Goal: Transaction & Acquisition: Purchase product/service

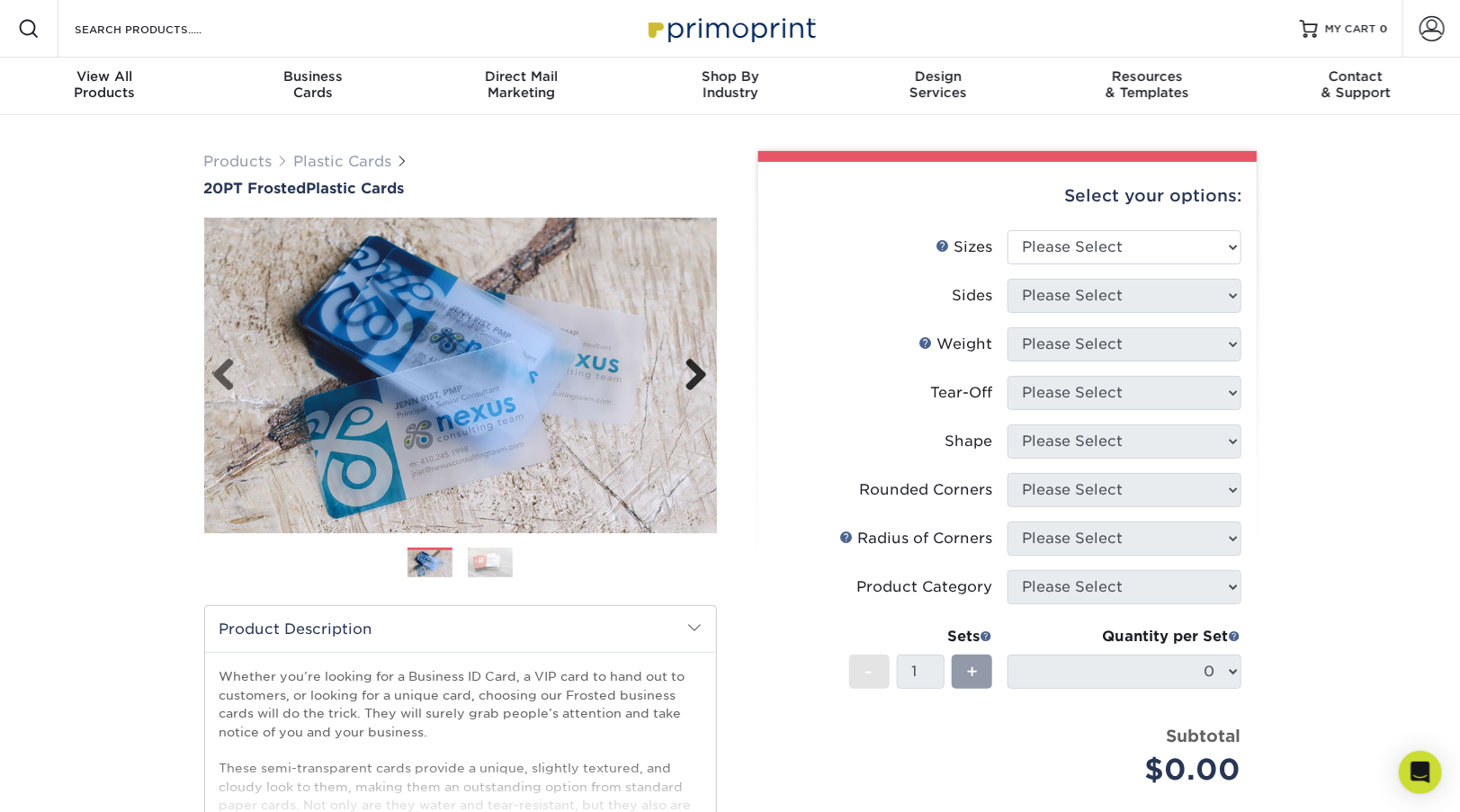
click at [700, 373] on link "Next" at bounding box center [689, 376] width 36 height 36
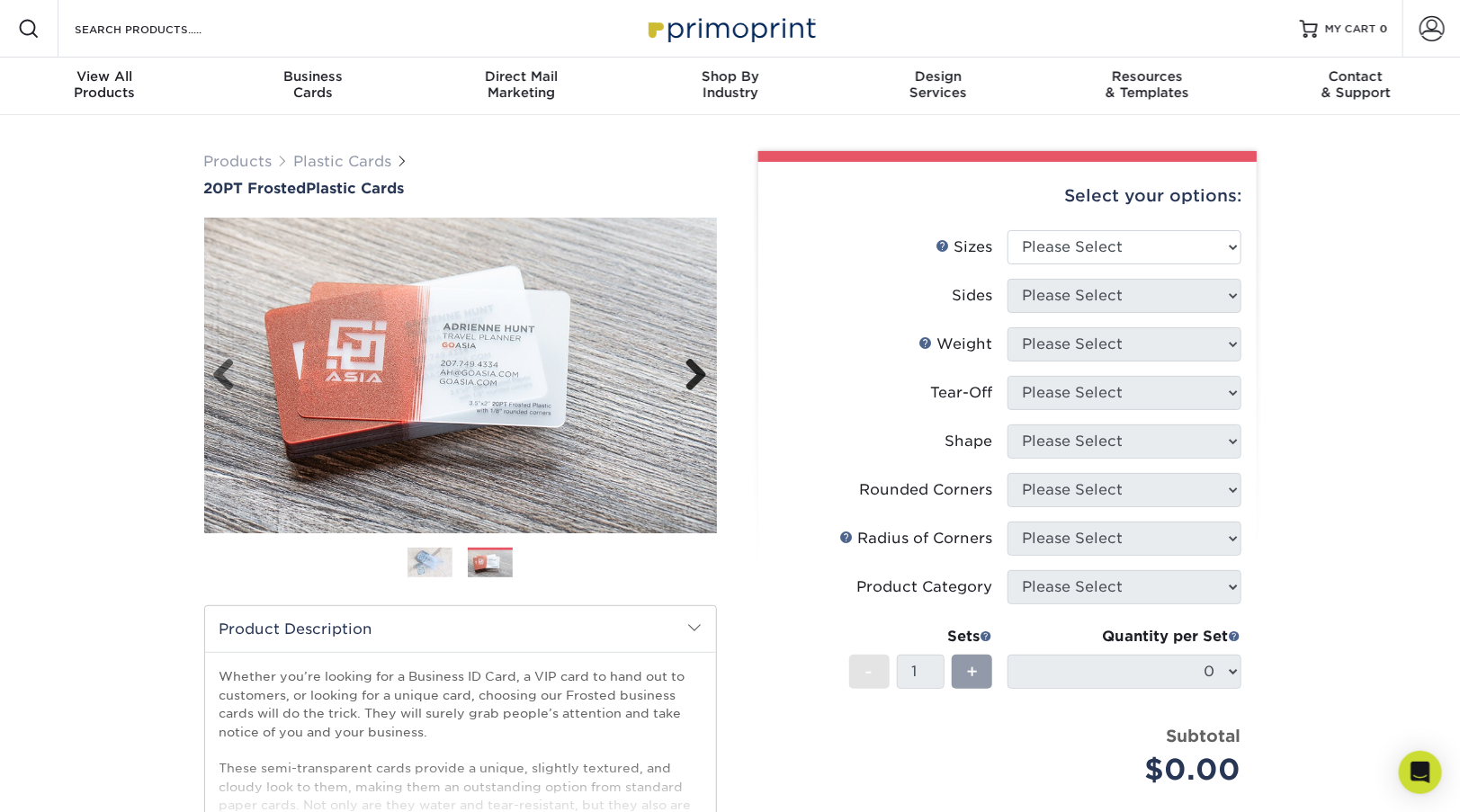
click at [700, 373] on link "Next" at bounding box center [689, 376] width 36 height 36
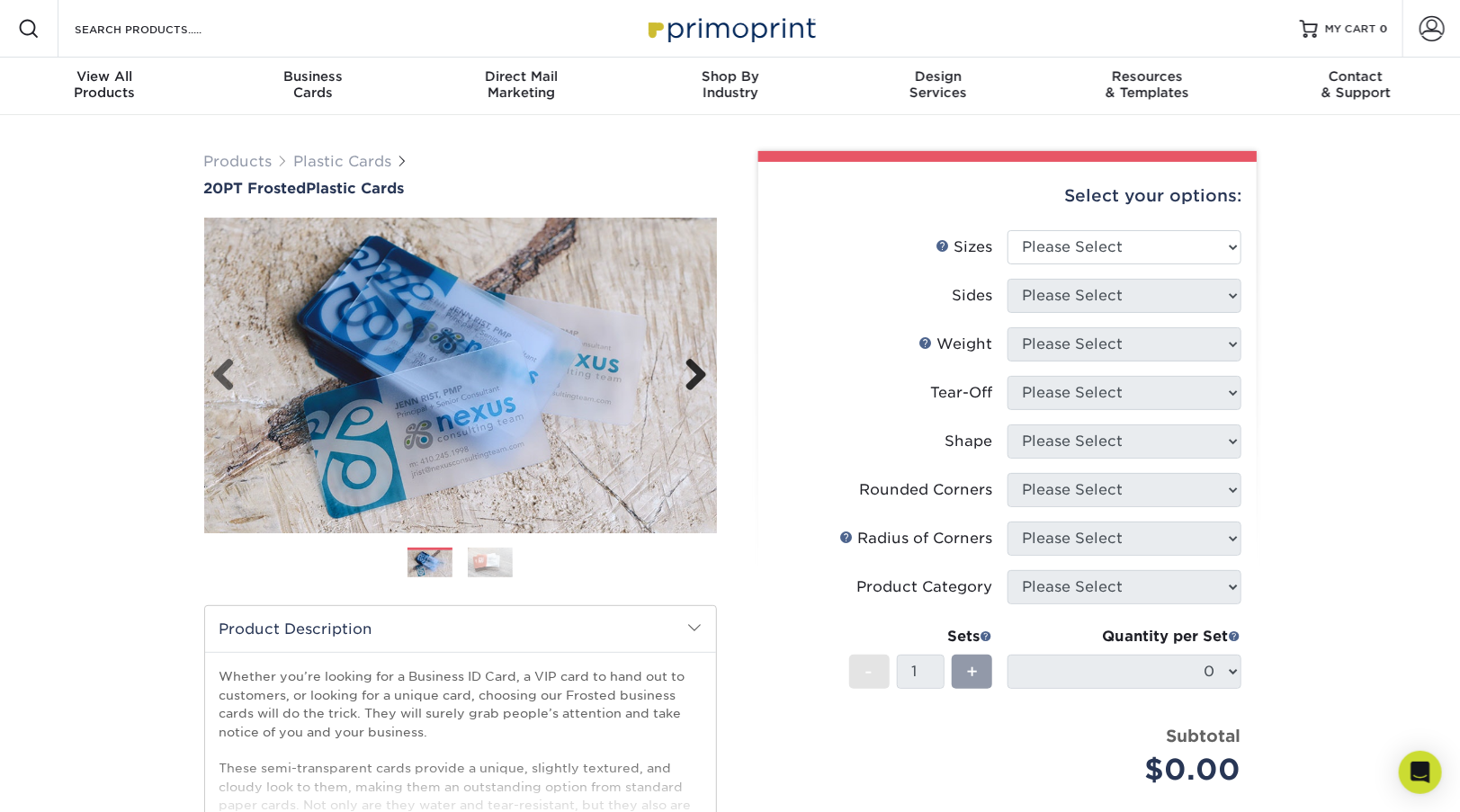
click at [700, 373] on link "Next" at bounding box center [689, 376] width 36 height 36
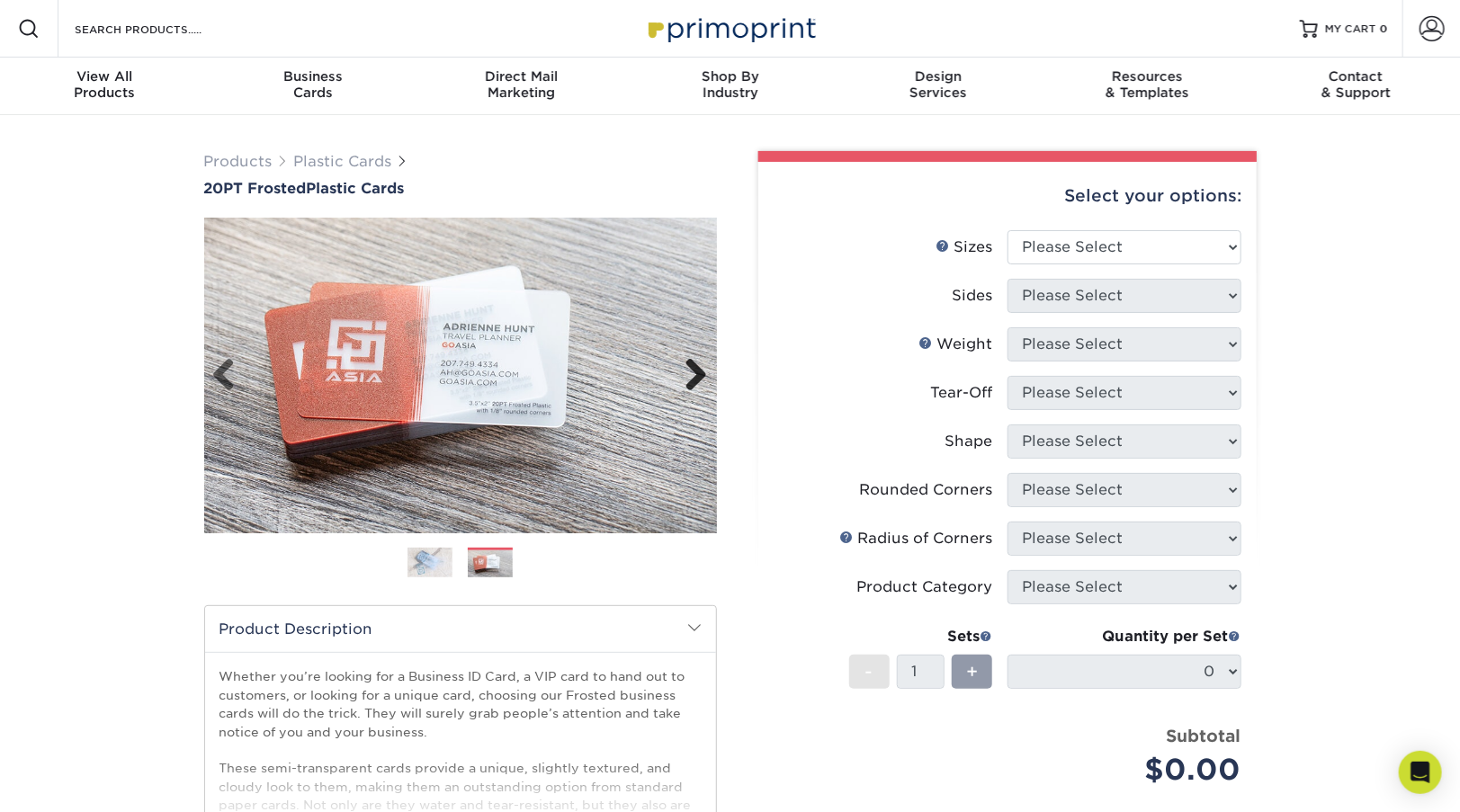
click at [700, 373] on link "Next" at bounding box center [689, 376] width 36 height 36
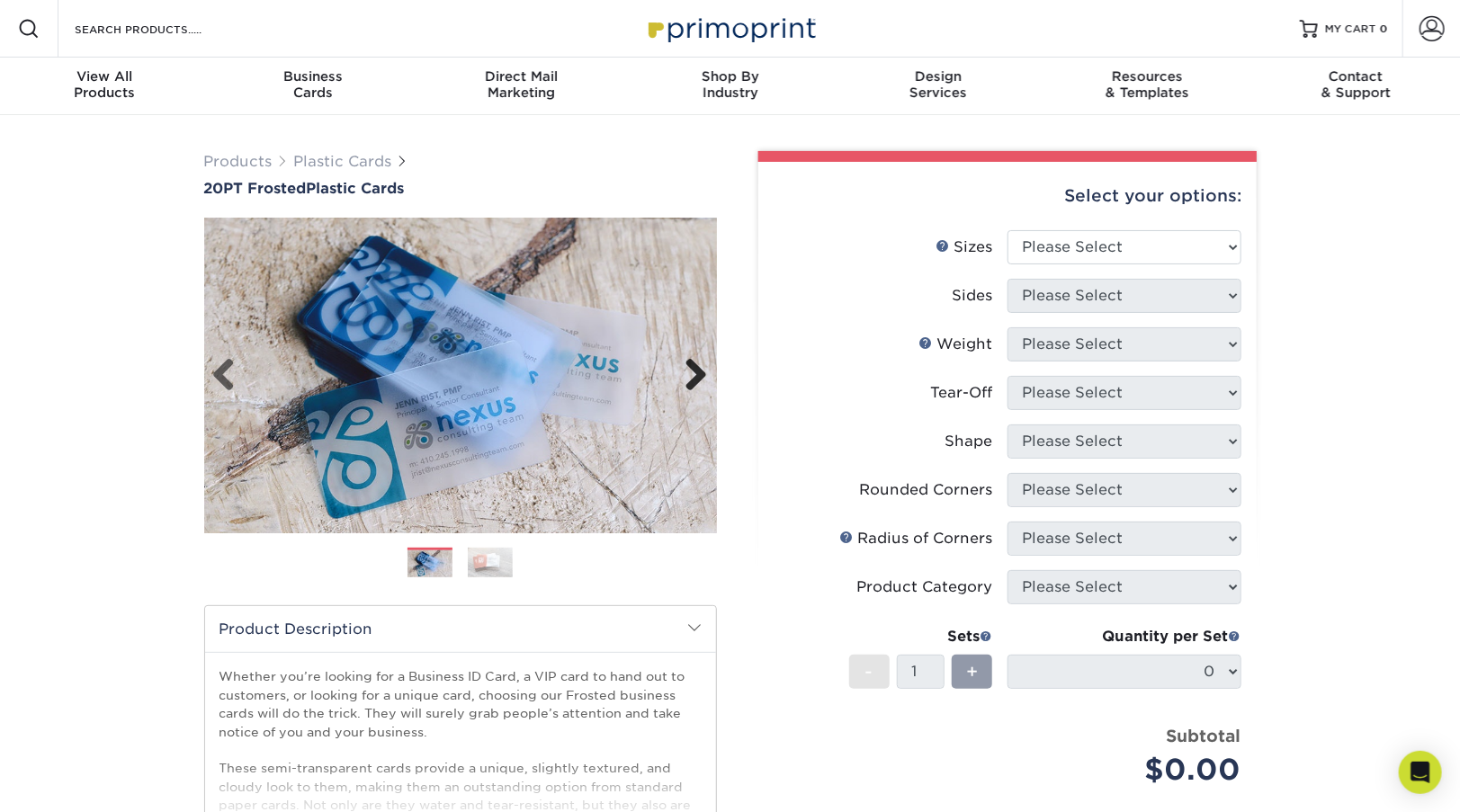
click at [699, 375] on link "Next" at bounding box center [689, 376] width 36 height 36
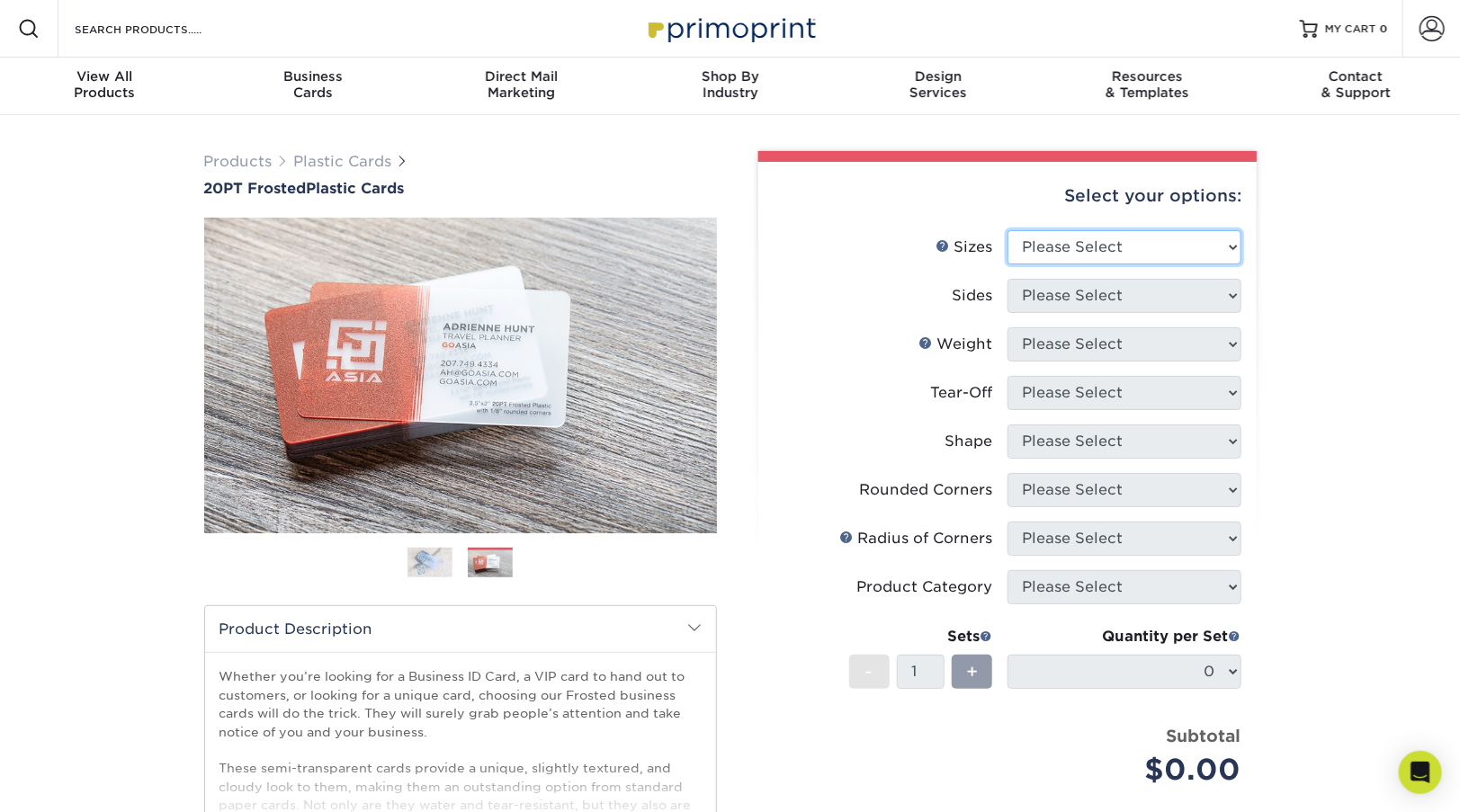
click at [1146, 243] on select "Please Select 2" x 3.5" 2" x 8" 2.12" x 3.375" 2.5" x 2.5" 4.25" x 6"" at bounding box center [1125, 247] width 233 height 35
select select "2.00x3.50"
click at [1008, 230] on select "Please Select 2" x 3.5" 2" x 8" 2.12" x 3.375" 2.5" x 2.5" 4.25" x 6"" at bounding box center [1125, 247] width 233 height 35
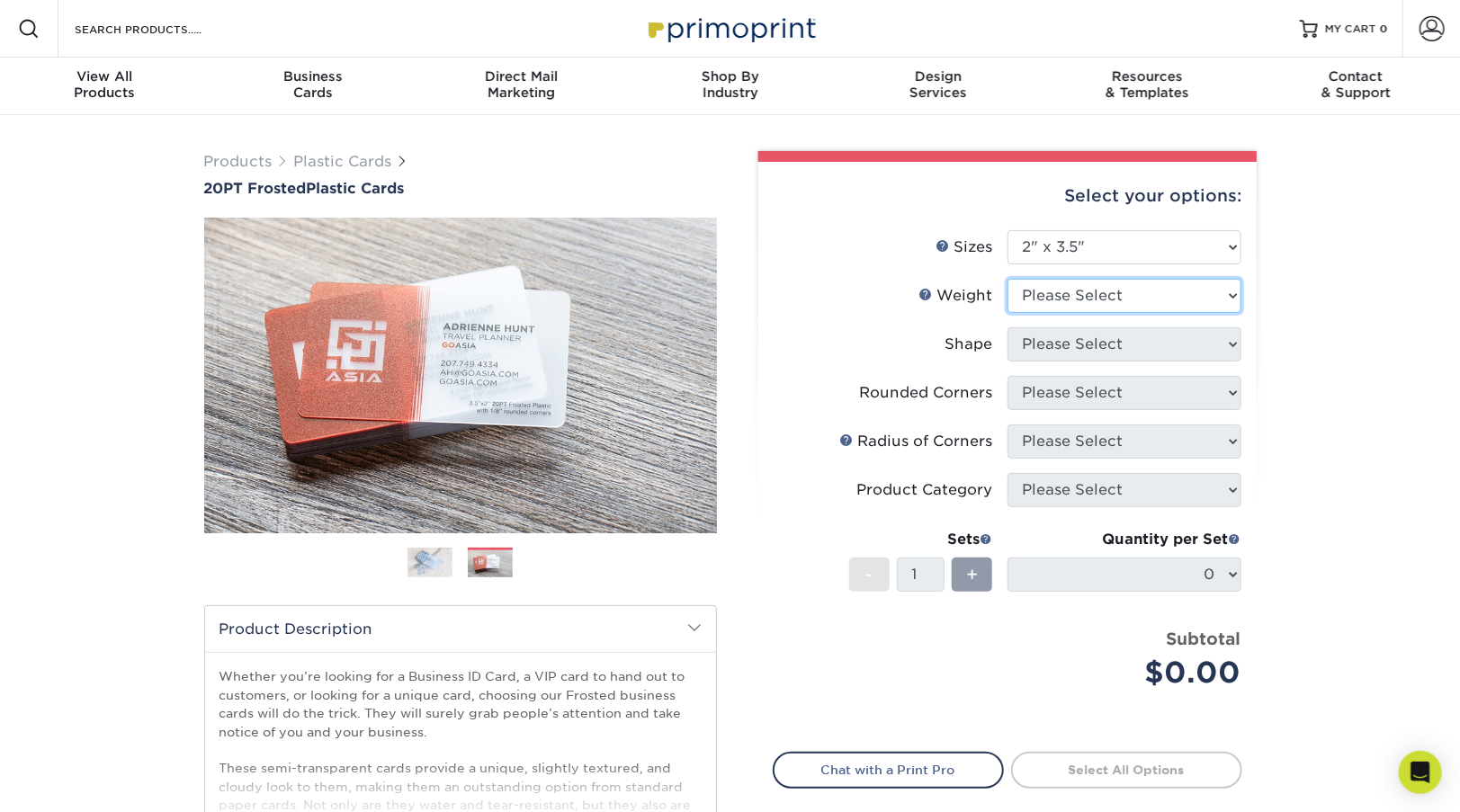
click at [1067, 284] on select "Please Select 20PT Frosted Plastic 20PT Frosted Plastic" at bounding box center [1125, 296] width 233 height 35
select select "20PT Frosted Plastic"
click at [1008, 279] on select "Please Select 20PT Frosted Plastic 20PT Frosted Plastic" at bounding box center [1125, 296] width 233 height 35
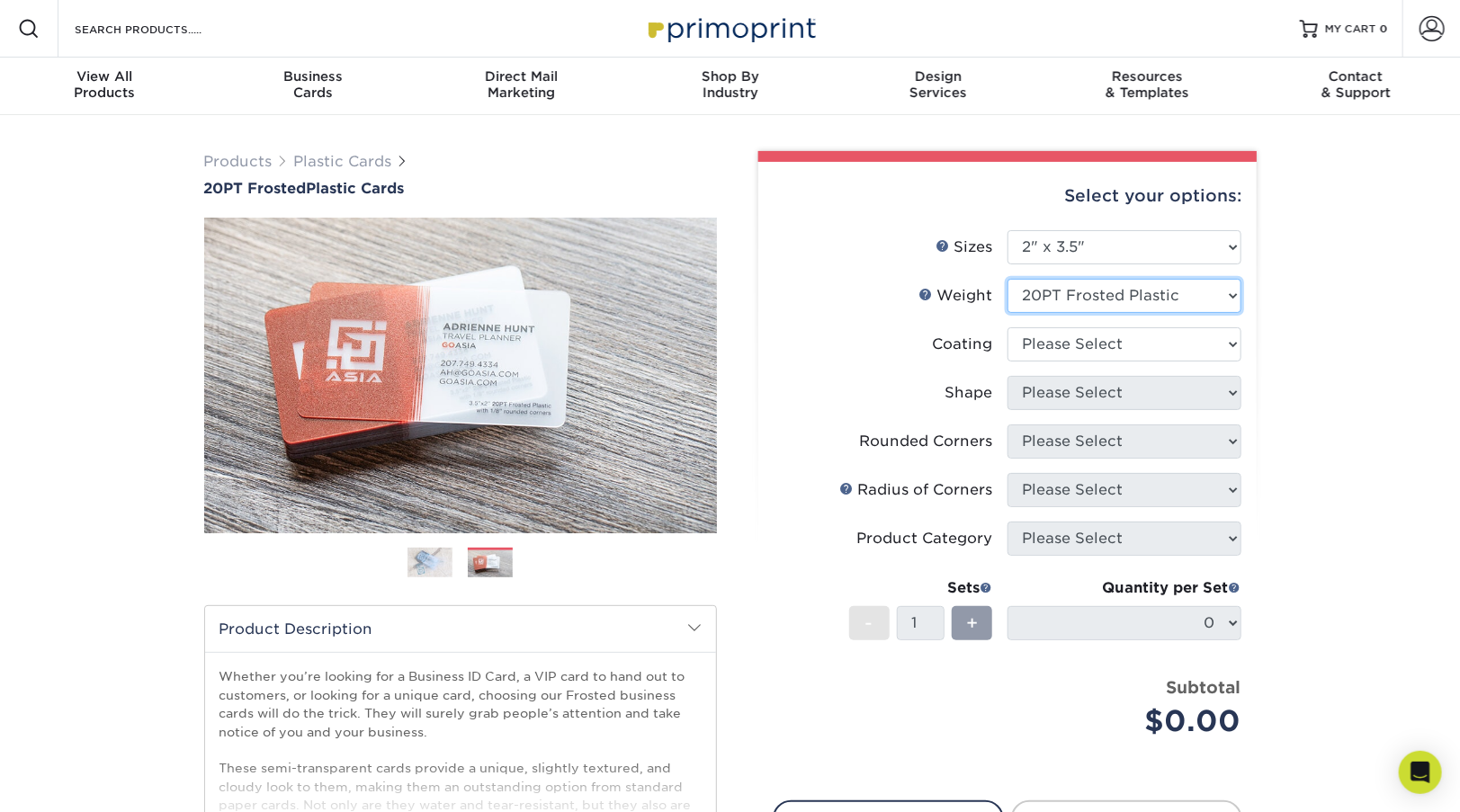
click at [1131, 294] on select "Please Select 20PT Frosted Plastic" at bounding box center [1125, 296] width 233 height 35
click at [1119, 333] on select at bounding box center [1125, 344] width 233 height 35
select select "3e7618de-abca-4bda-9f97-8b9129e913d8"
click at [1008, 327] on select at bounding box center [1125, 344] width 233 height 35
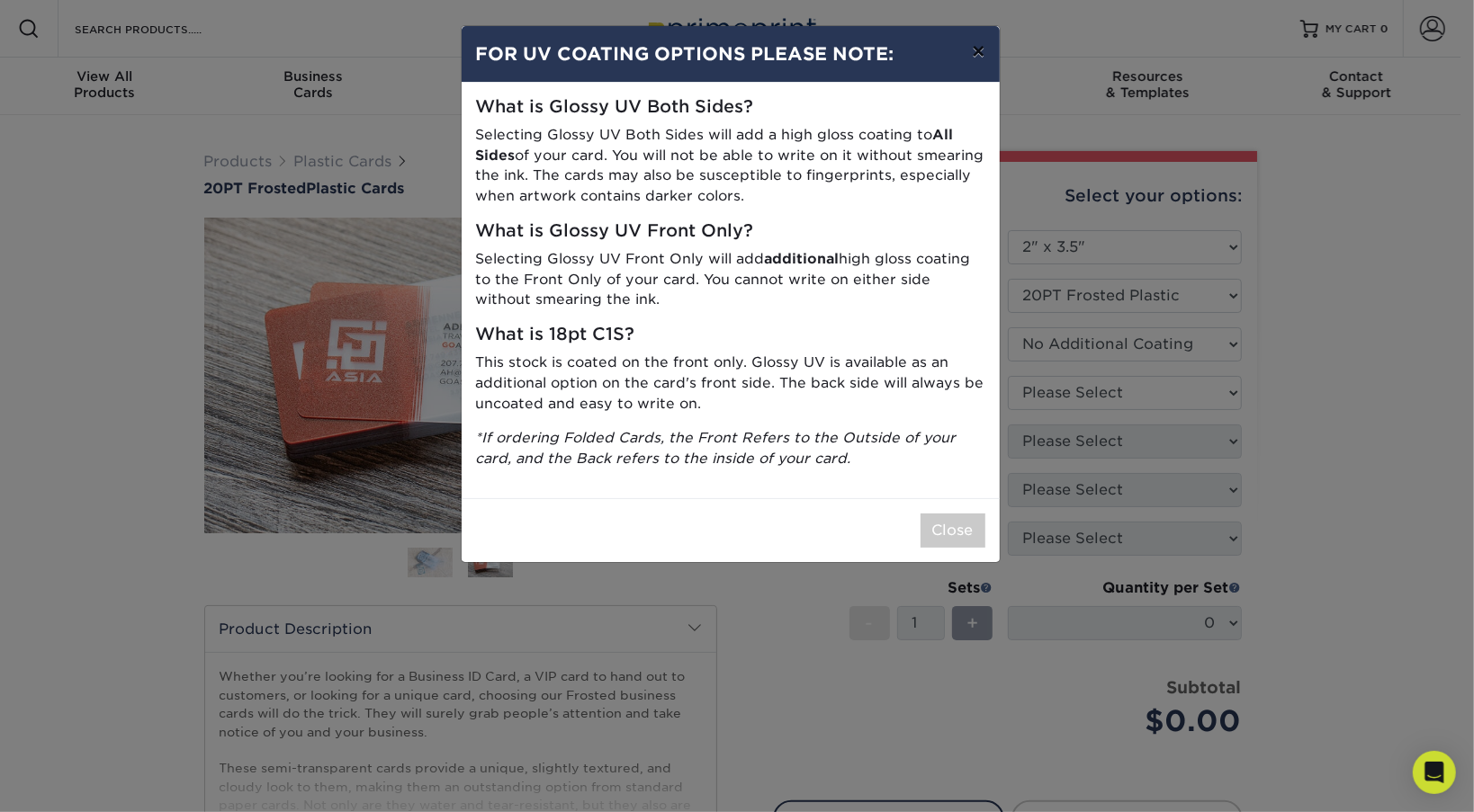
click at [980, 54] on button "×" at bounding box center [978, 50] width 42 height 50
